Goal: Find specific page/section: Find specific page/section

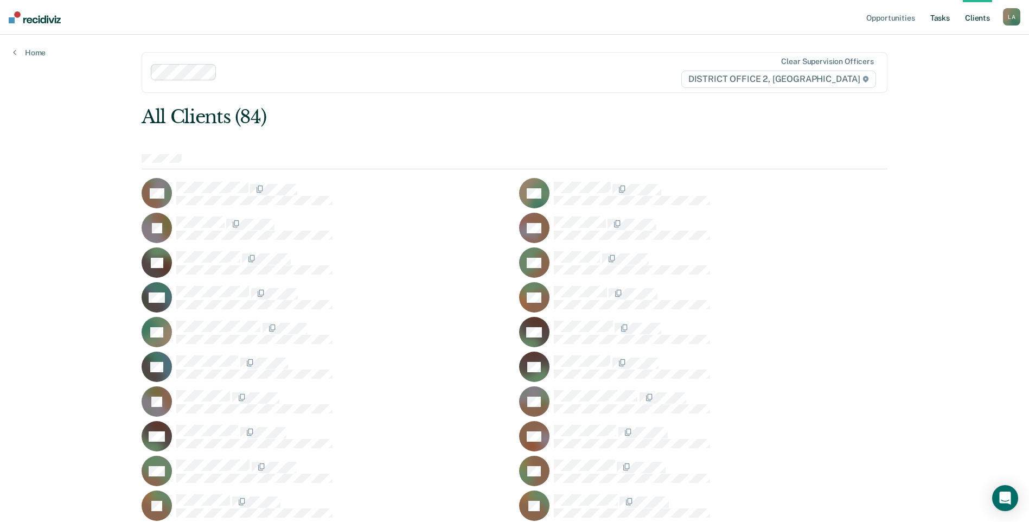
click at [948, 20] on link "Tasks" at bounding box center [940, 17] width 24 height 35
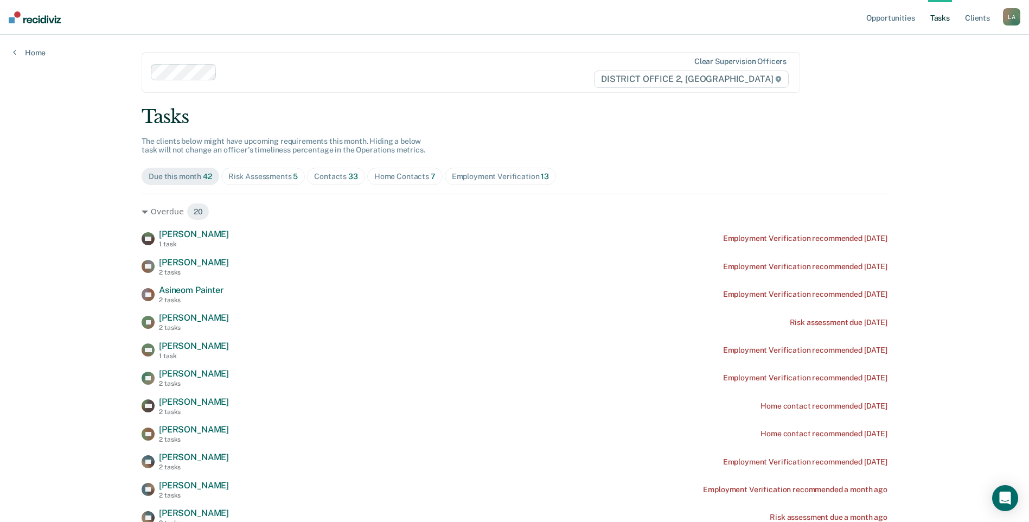
click at [260, 178] on div "Risk Assessments 5" at bounding box center [263, 176] width 70 height 9
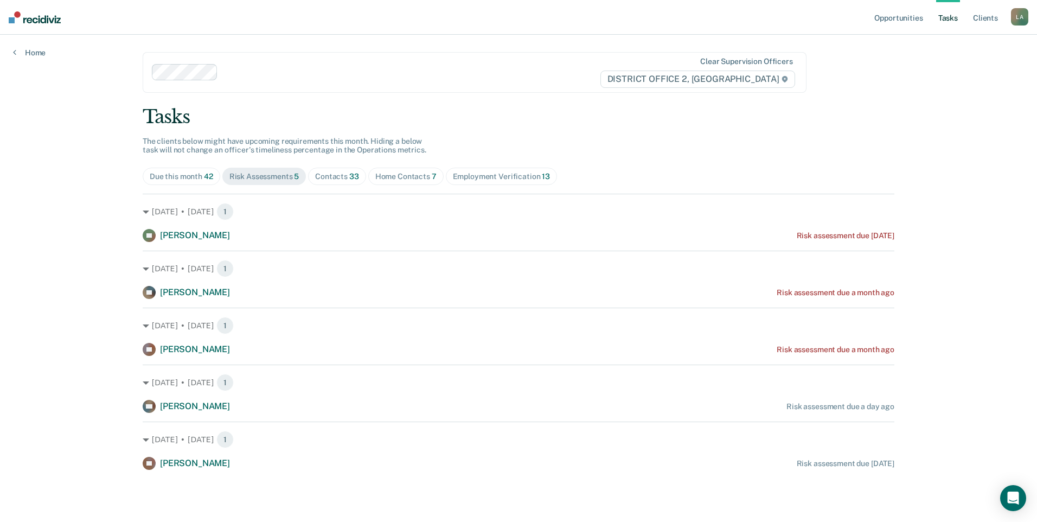
click at [332, 176] on div "Contacts 33" at bounding box center [337, 176] width 44 height 9
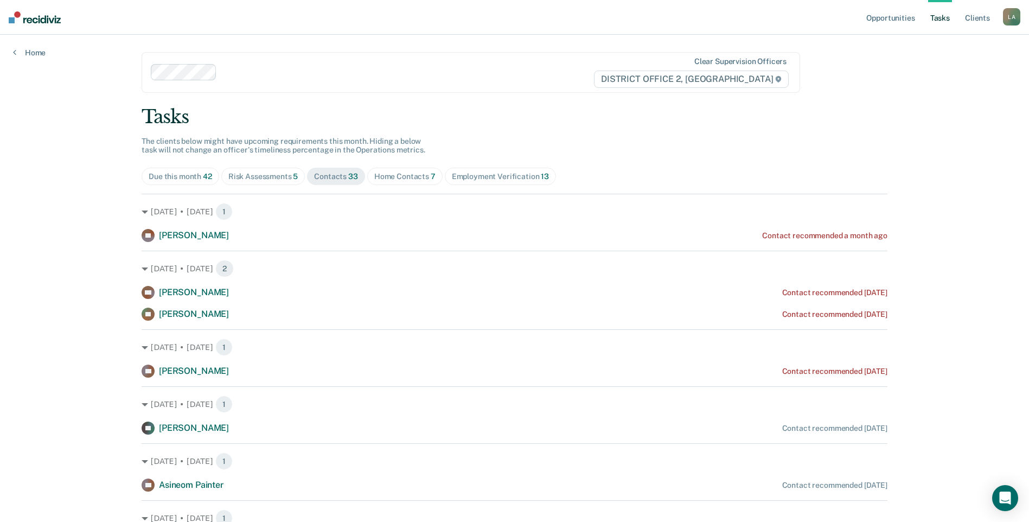
click at [392, 172] on div "Home Contacts 7" at bounding box center [404, 176] width 61 height 9
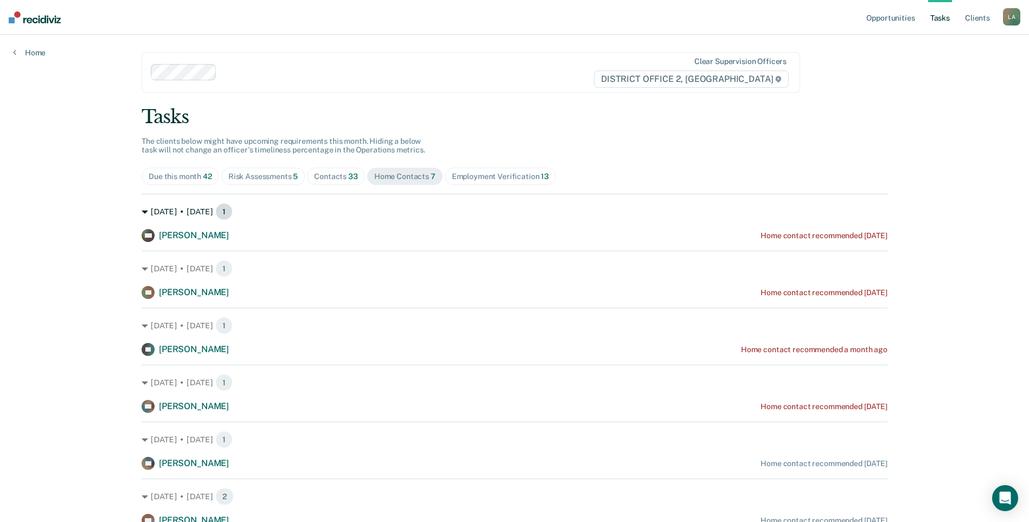
click at [142, 208] on div "[DATE] • [DATE] 1" at bounding box center [515, 211] width 746 height 17
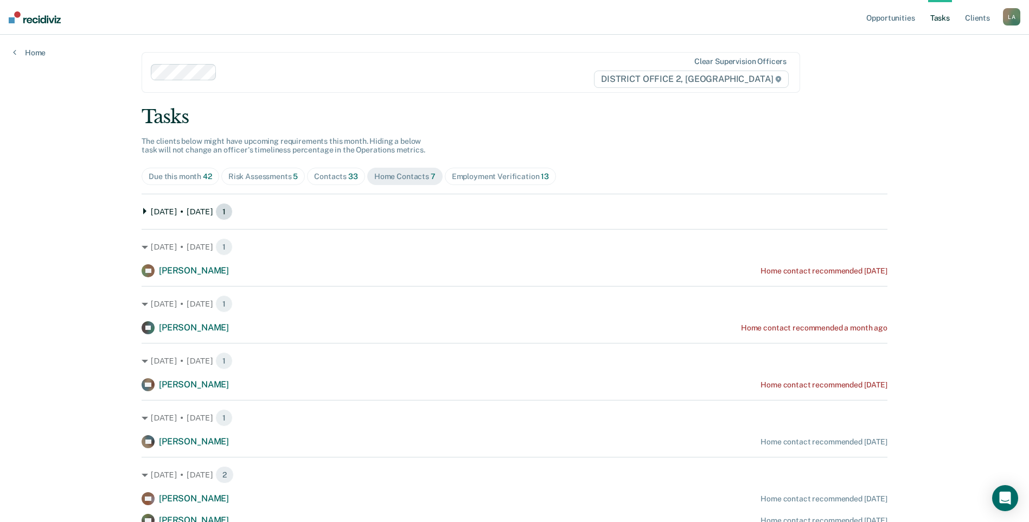
click at [142, 207] on div "[DATE] • [DATE] 1" at bounding box center [515, 211] width 746 height 17
